Goal: Check status: Check status

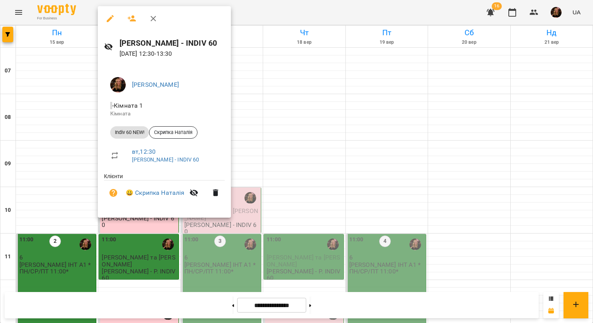
scroll to position [140, 0]
click at [131, 241] on div at bounding box center [296, 161] width 593 height 323
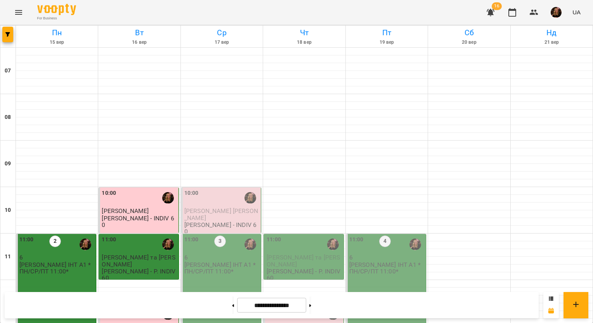
scroll to position [194, 0]
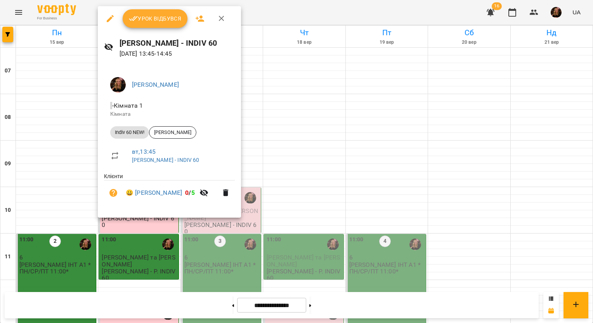
click at [143, 22] on span "Урок відбувся" at bounding box center [155, 18] width 53 height 9
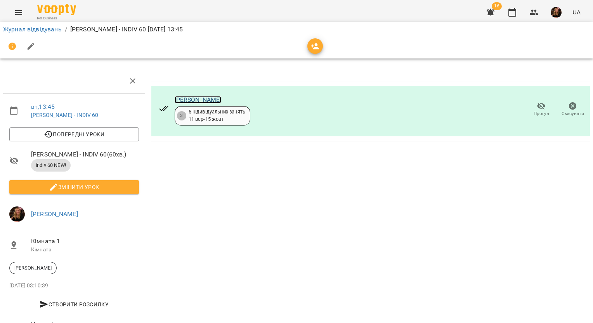
click at [200, 99] on link "[PERSON_NAME]" at bounding box center [198, 99] width 47 height 7
click at [113, 131] on span "Попередні уроки" at bounding box center [74, 134] width 117 height 9
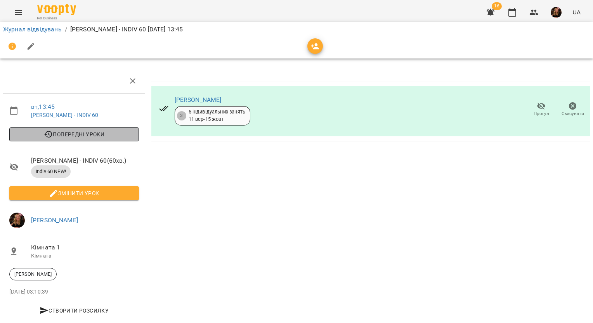
click at [113, 131] on span "Попередні уроки" at bounding box center [74, 134] width 117 height 9
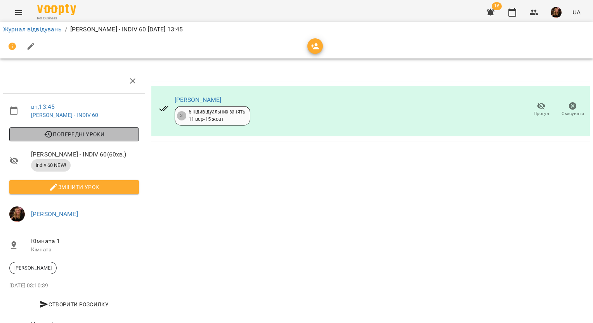
click at [113, 131] on span "Попередні уроки" at bounding box center [74, 134] width 117 height 9
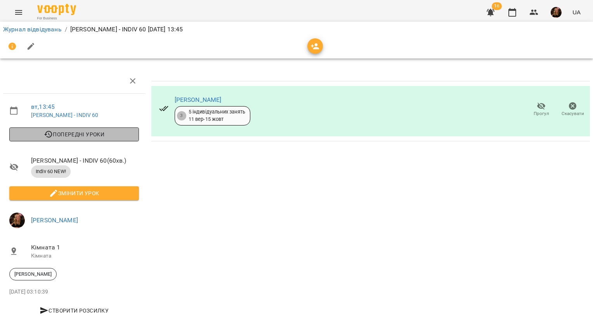
click at [113, 131] on span "Попередні уроки" at bounding box center [74, 134] width 117 height 9
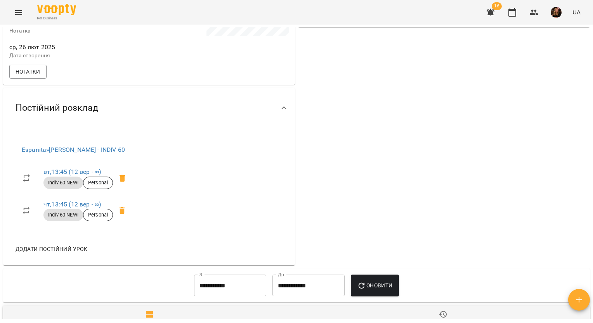
scroll to position [310, 0]
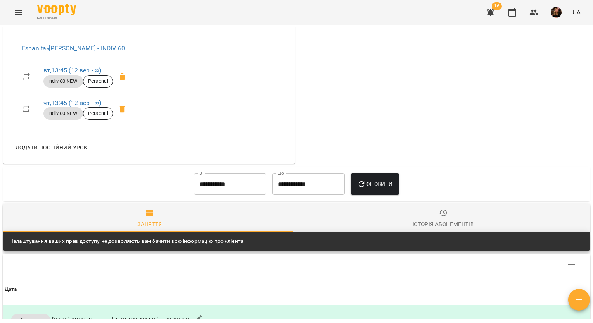
click at [247, 195] on input "**********" at bounding box center [230, 184] width 72 height 22
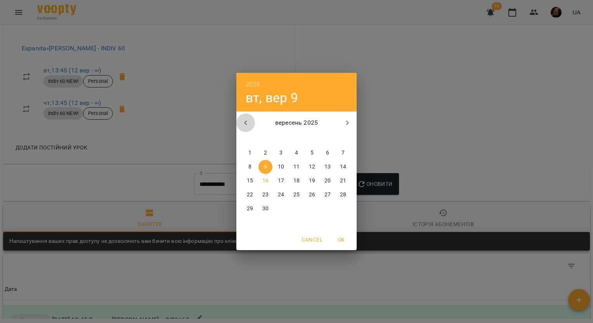
click at [242, 123] on icon "button" at bounding box center [245, 122] width 9 height 9
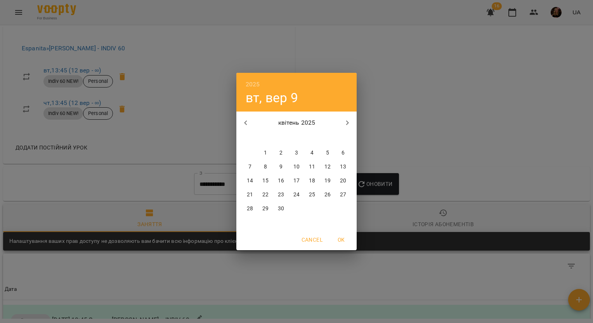
click at [242, 123] on icon "button" at bounding box center [245, 122] width 9 height 9
click at [243, 128] on button "button" at bounding box center [245, 123] width 19 height 19
click at [282, 154] on p "1" at bounding box center [280, 153] width 3 height 8
type input "**********"
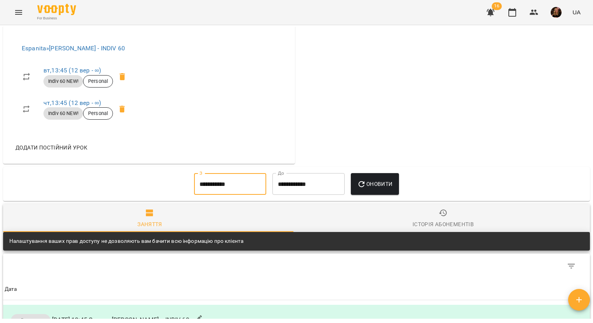
click at [375, 185] on span "Оновити" at bounding box center [374, 184] width 35 height 9
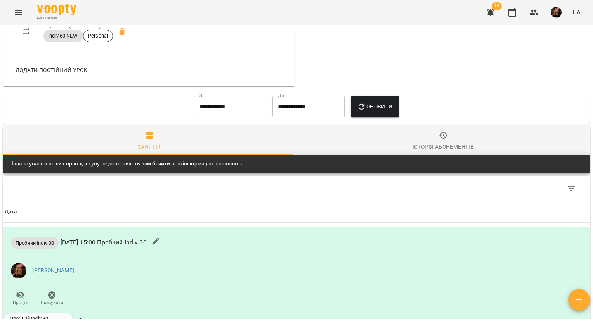
click at [432, 149] on div "Історія абонементів" at bounding box center [442, 146] width 61 height 9
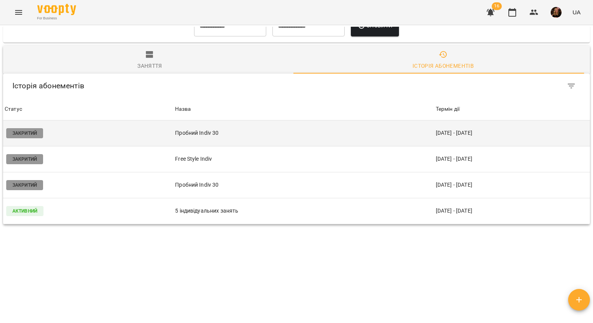
scroll to position [474, 0]
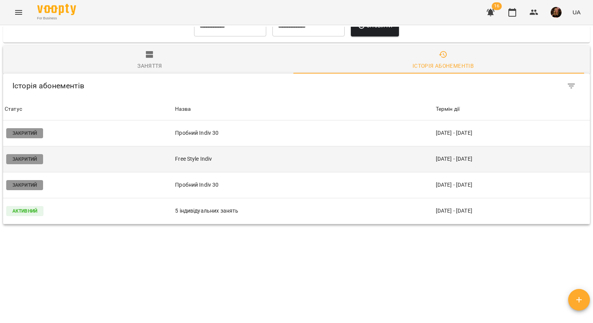
click at [249, 156] on p "Free Style Indiv" at bounding box center [303, 159] width 257 height 8
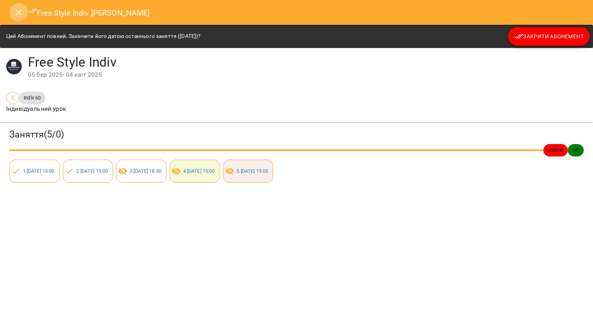
click at [19, 12] on icon "Close" at bounding box center [18, 12] width 5 height 5
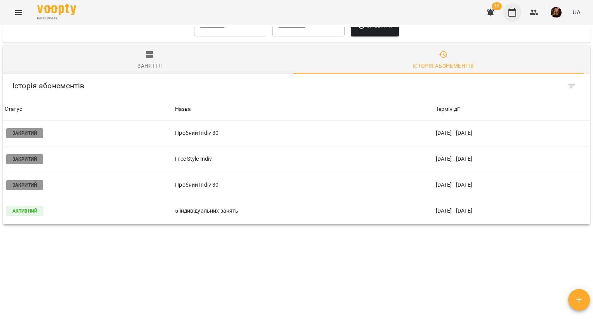
click at [511, 13] on icon "button" at bounding box center [511, 12] width 9 height 9
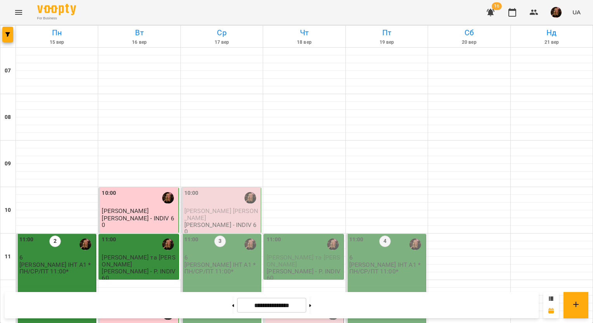
scroll to position [233, 0]
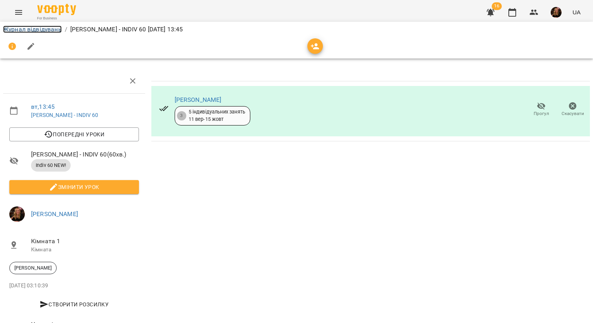
click at [55, 28] on link "Журнал відвідувань" at bounding box center [32, 29] width 59 height 7
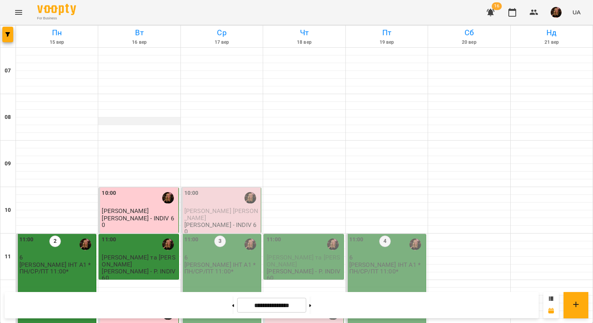
scroll to position [39, 0]
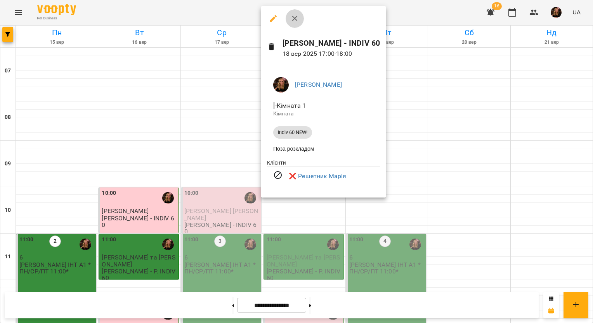
click at [293, 19] on icon "button" at bounding box center [294, 18] width 5 height 5
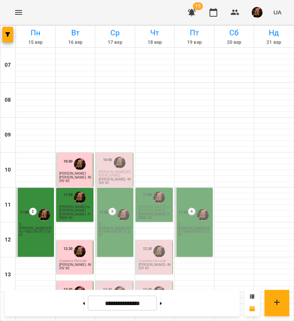
scroll to position [158, 0]
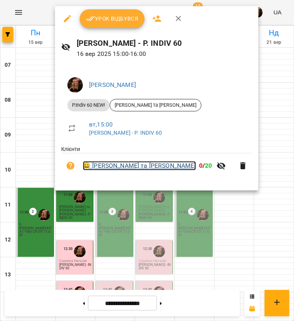
click at [141, 166] on link "😀 [PERSON_NAME] та [PERSON_NAME]" at bounding box center [139, 165] width 113 height 9
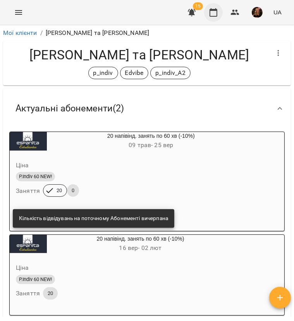
click at [214, 14] on icon "button" at bounding box center [213, 12] width 9 height 9
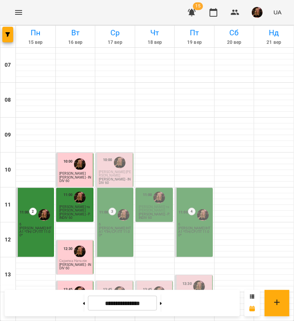
scroll to position [155, 0]
